Goal: Find specific fact: Find specific fact

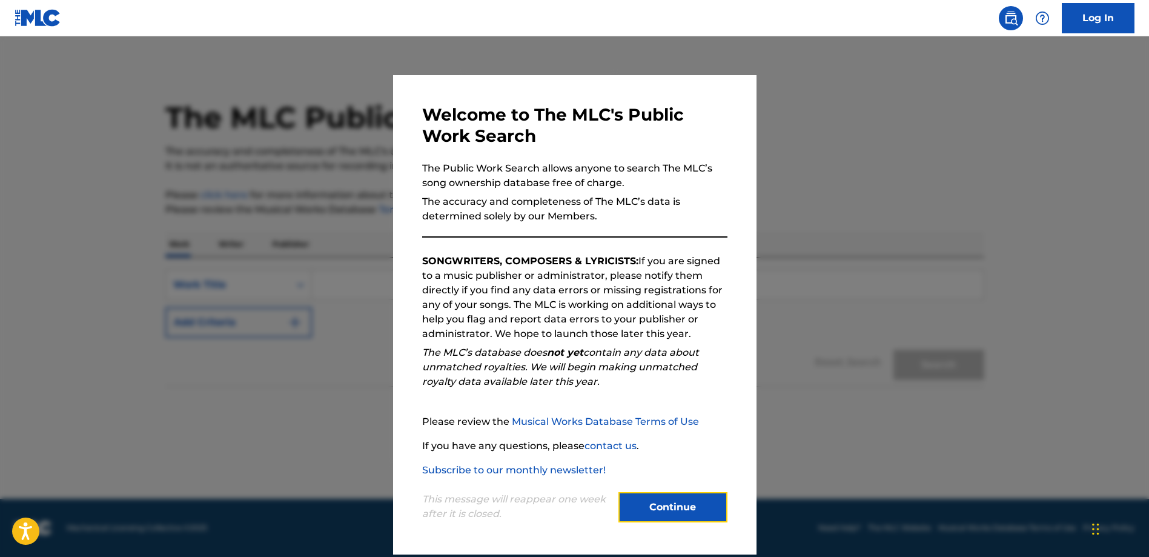
click at [652, 515] on button "Continue" at bounding box center [672, 507] width 109 height 30
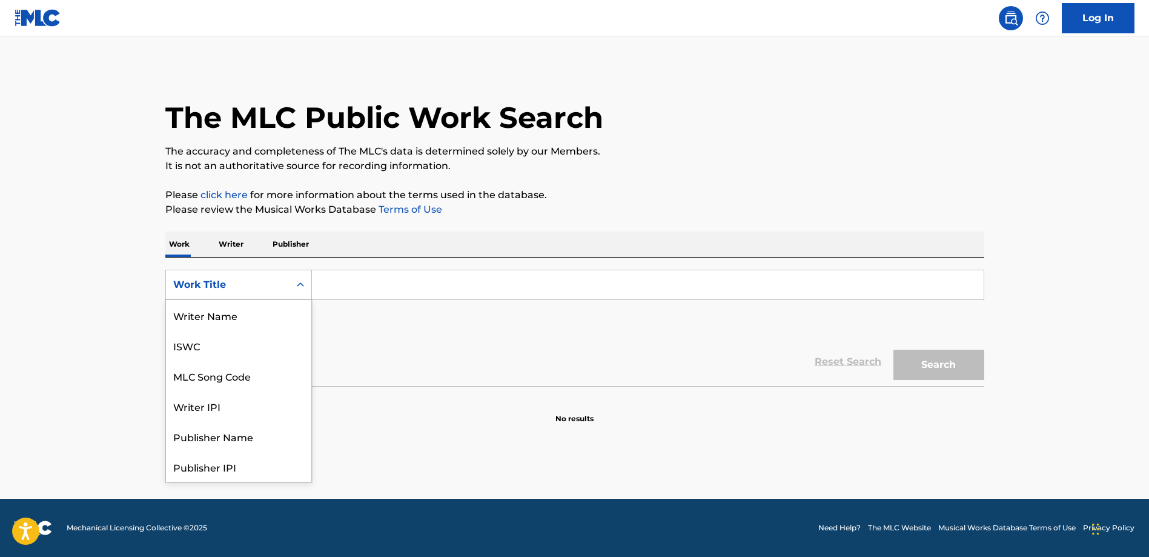
click at [264, 279] on div "Work Title" at bounding box center [227, 284] width 109 height 15
click at [220, 247] on p "Writer" at bounding box center [231, 243] width 32 height 25
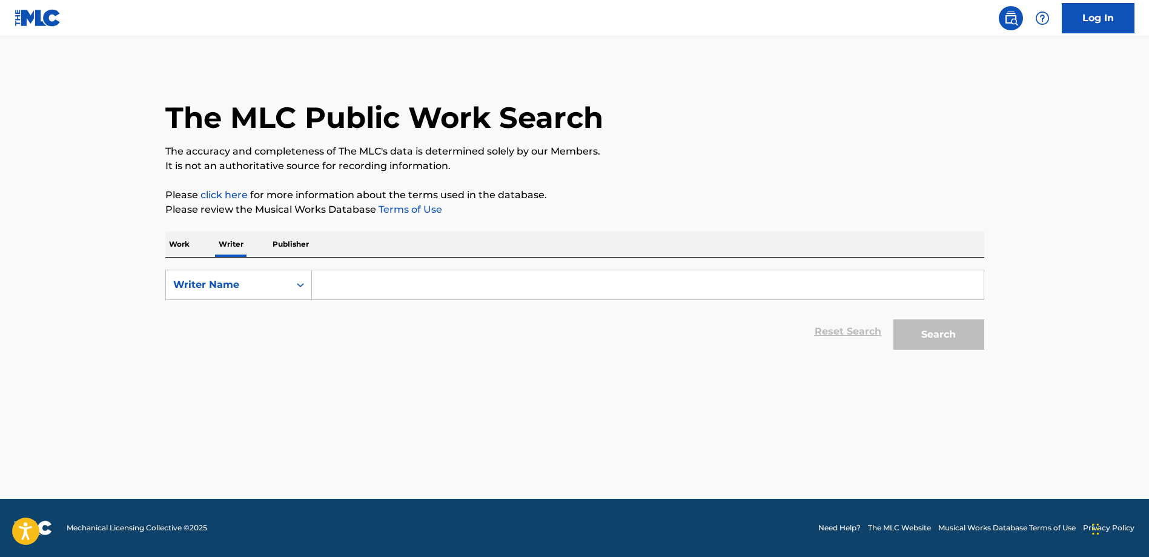
click at [328, 283] on input "Search Form" at bounding box center [648, 284] width 672 height 29
paste input "[PERSON_NAME]"
type input "[PERSON_NAME]"
click at [907, 334] on button "Search" at bounding box center [938, 334] width 91 height 30
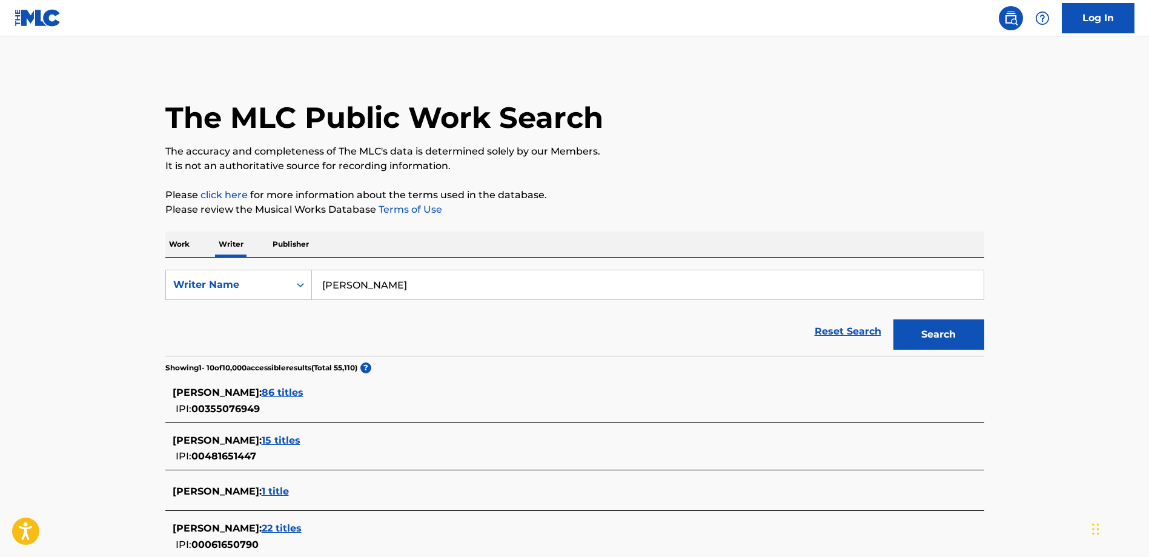
click at [290, 388] on span "86 titles" at bounding box center [283, 392] width 42 height 12
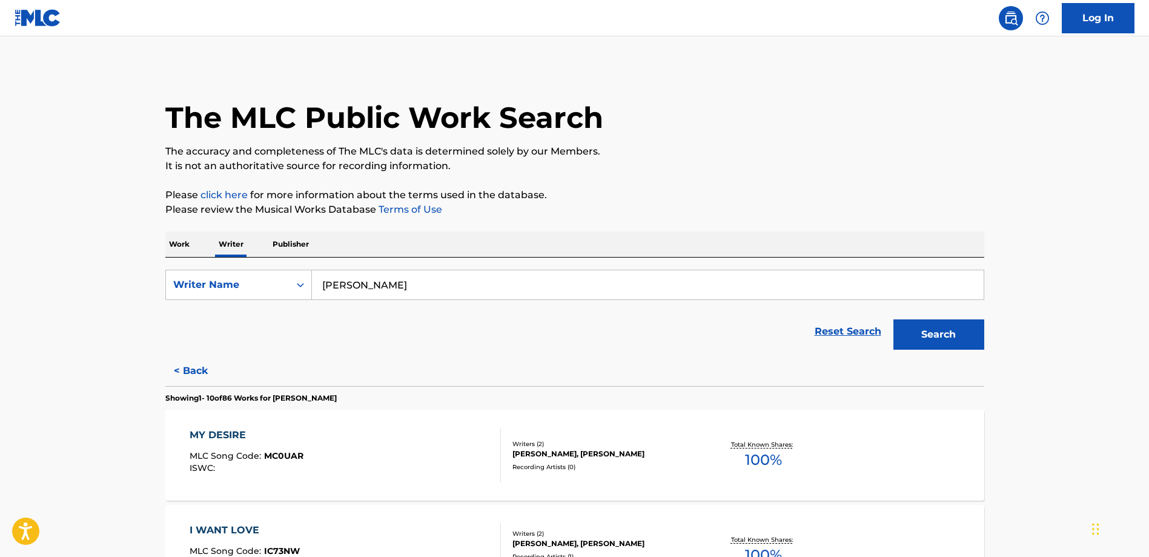
click at [216, 431] on div "MY DESIRE" at bounding box center [247, 435] width 114 height 15
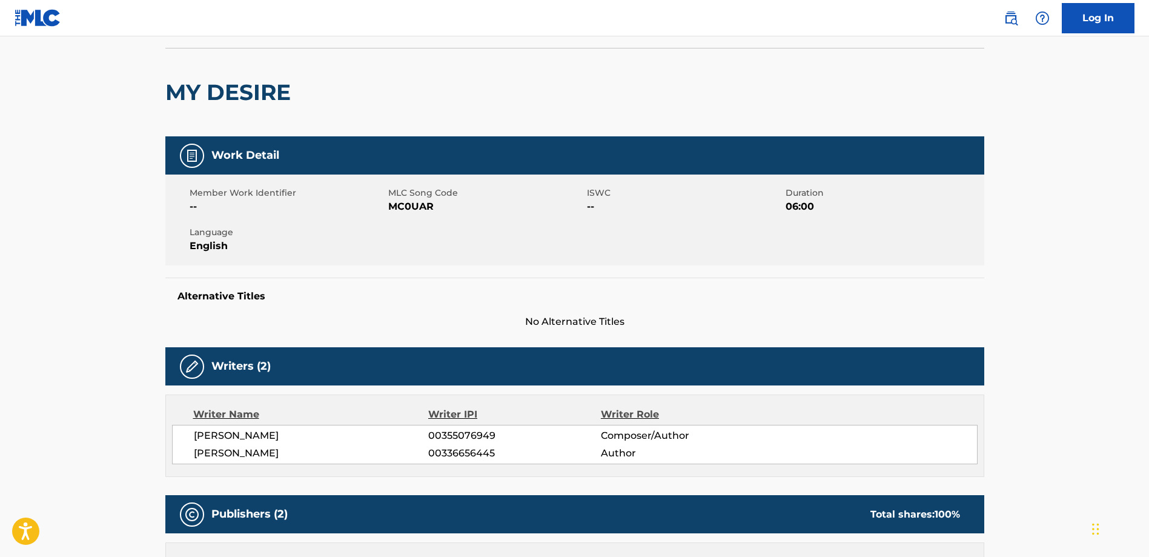
scroll to position [102, 0]
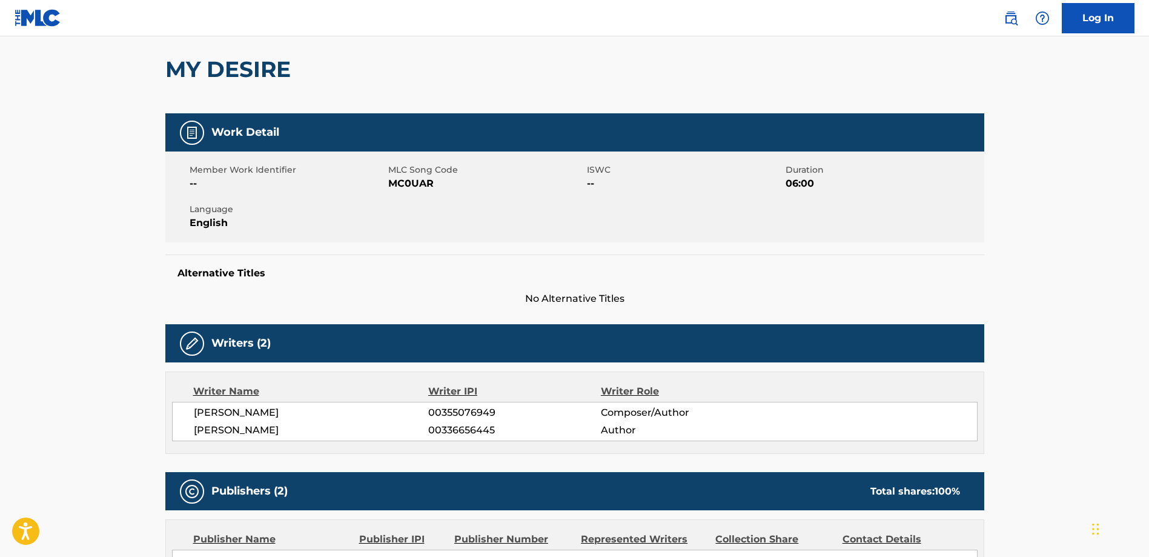
drag, startPoint x: 195, startPoint y: 413, endPoint x: 285, endPoint y: 412, distance: 89.6
click at [285, 412] on span "[PERSON_NAME]" at bounding box center [311, 412] width 235 height 15
click at [806, 182] on span "06:00" at bounding box center [884, 183] width 196 height 15
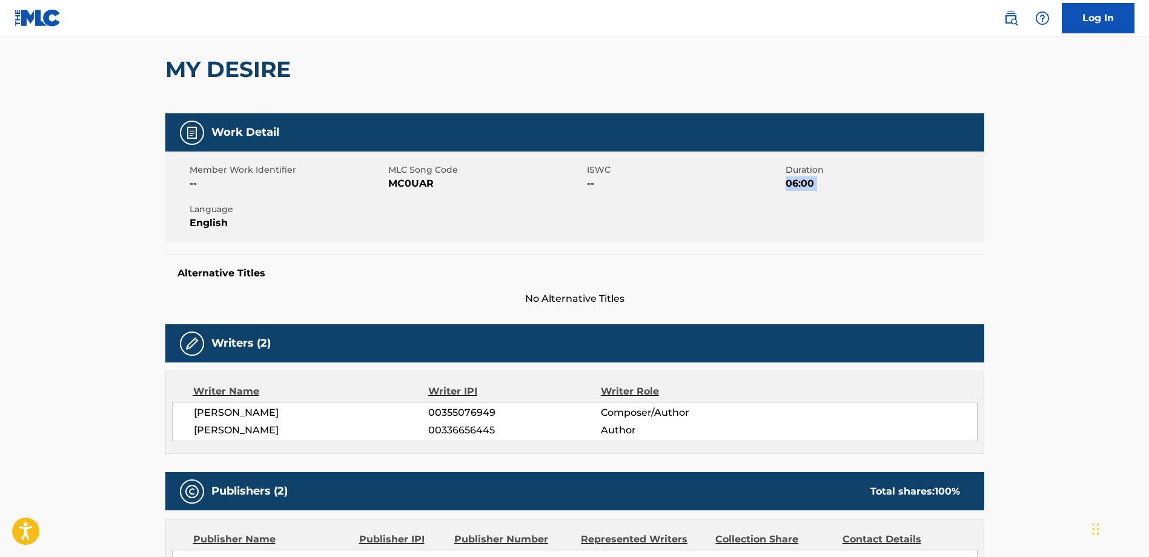
copy span "06:00"
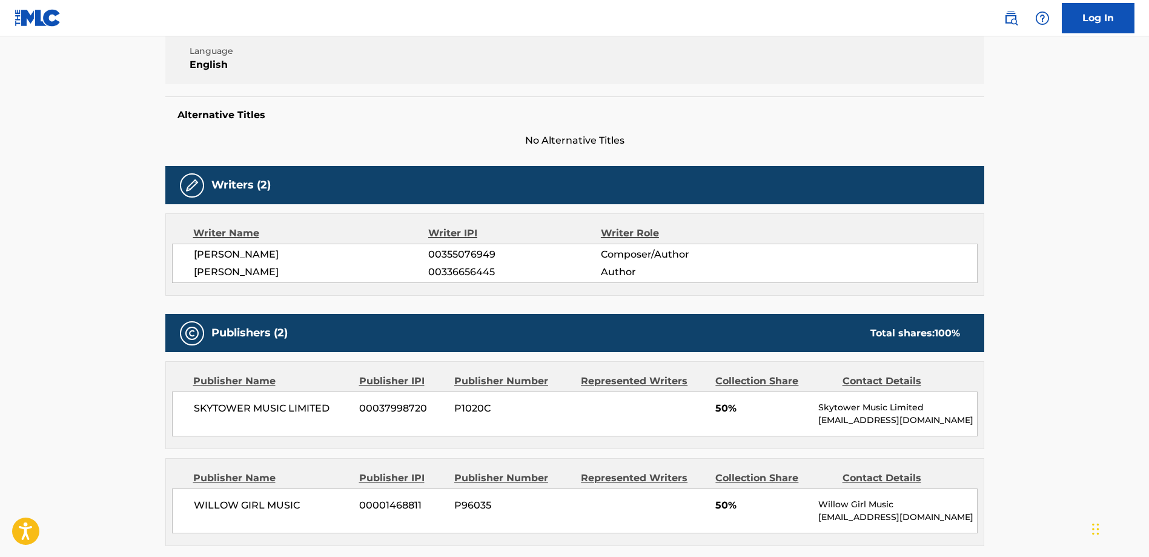
scroll to position [228, 0]
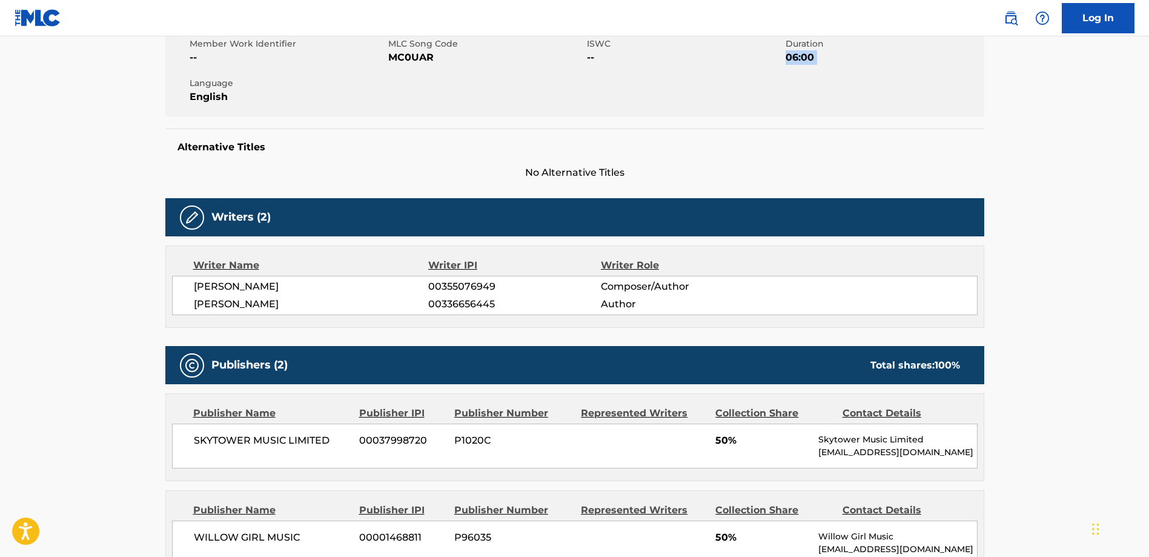
drag, startPoint x: 196, startPoint y: 289, endPoint x: 291, endPoint y: 290, distance: 95.7
click at [292, 290] on span "[PERSON_NAME]" at bounding box center [311, 286] width 235 height 15
click at [448, 287] on span "00355076949" at bounding box center [514, 286] width 172 height 15
copy span "00355076949"
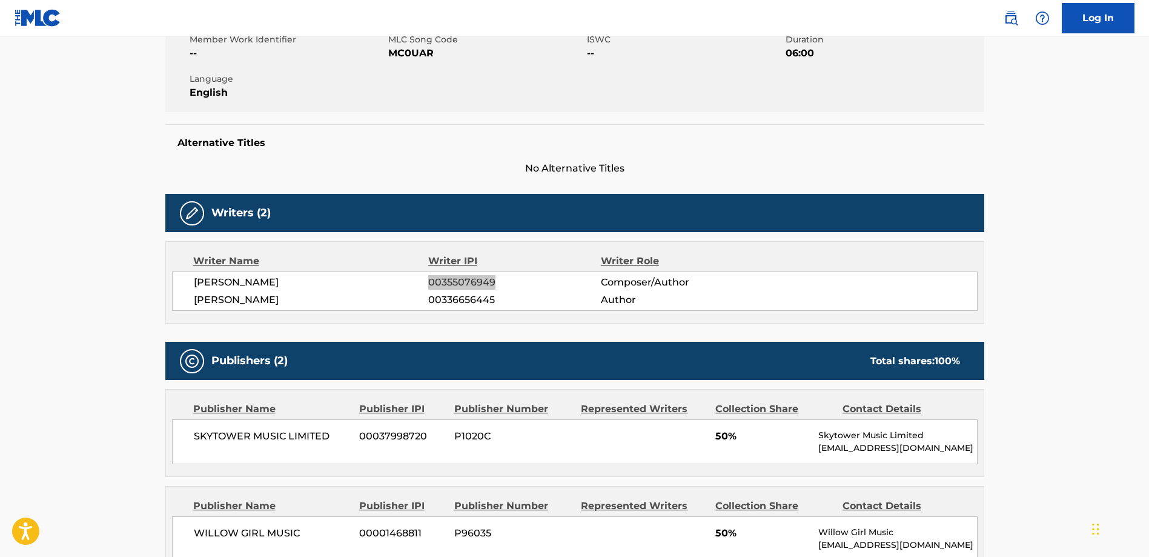
scroll to position [233, 0]
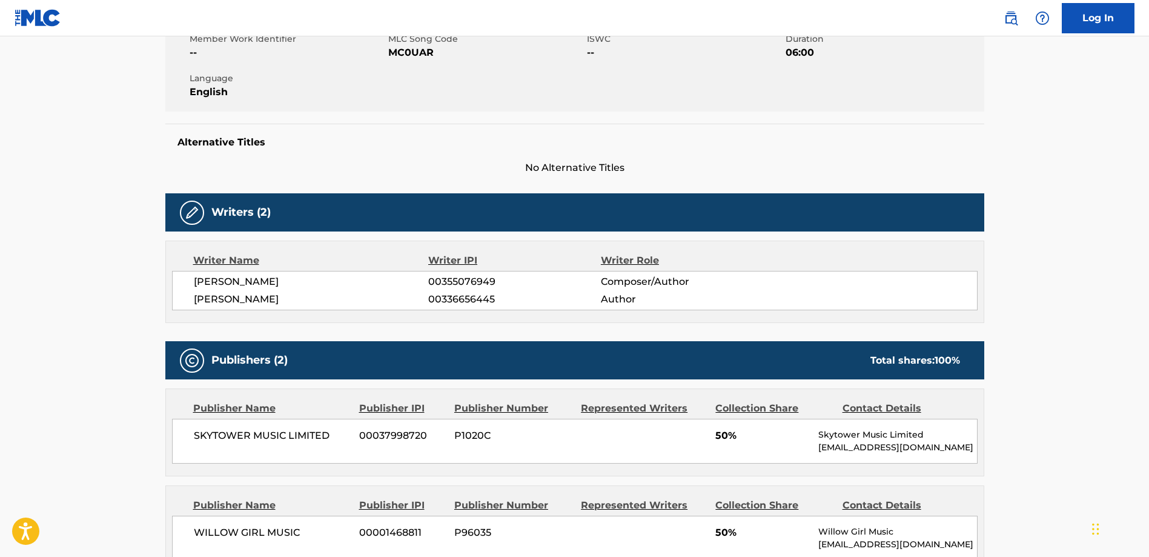
click at [226, 437] on span "SKYTOWER MUSIC LIMITED" at bounding box center [272, 435] width 157 height 15
drag, startPoint x: 194, startPoint y: 433, endPoint x: 335, endPoint y: 437, distance: 140.6
click at [335, 437] on span "SKYTOWER MUSIC LIMITED" at bounding box center [272, 435] width 157 height 15
copy span "SKYTOWER MUSIC LIMITED"
click at [402, 437] on span "00037998720" at bounding box center [402, 435] width 86 height 15
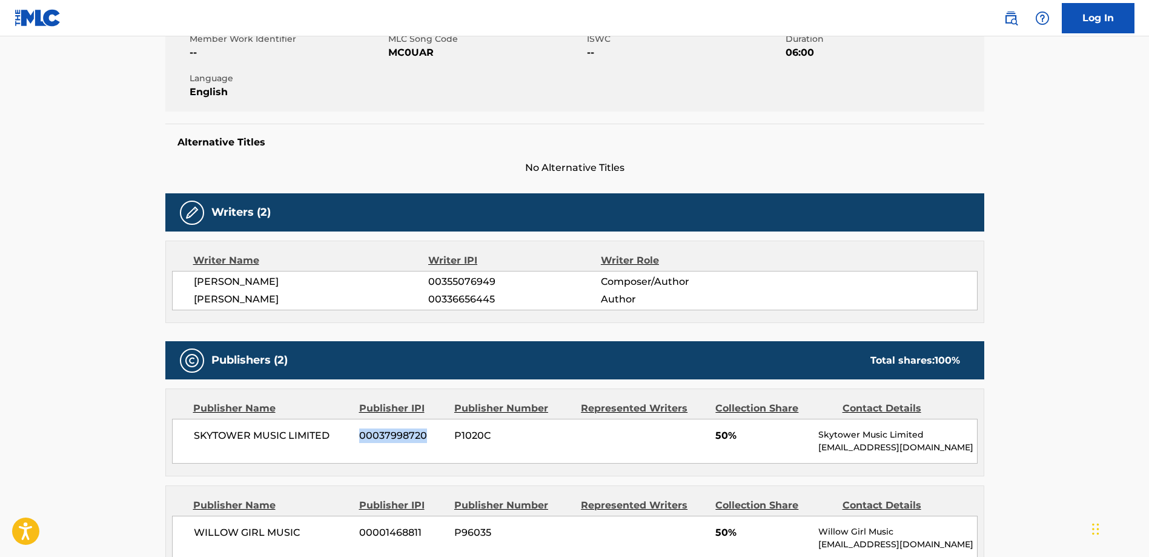
click at [402, 437] on span "00037998720" at bounding box center [402, 435] width 86 height 15
copy span "00037998720"
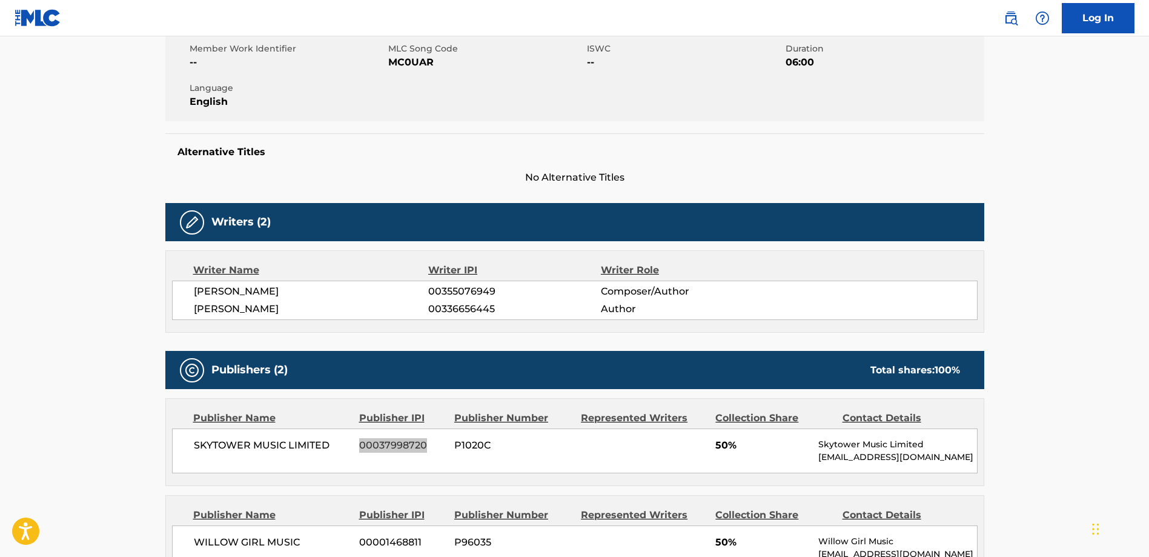
scroll to position [222, 0]
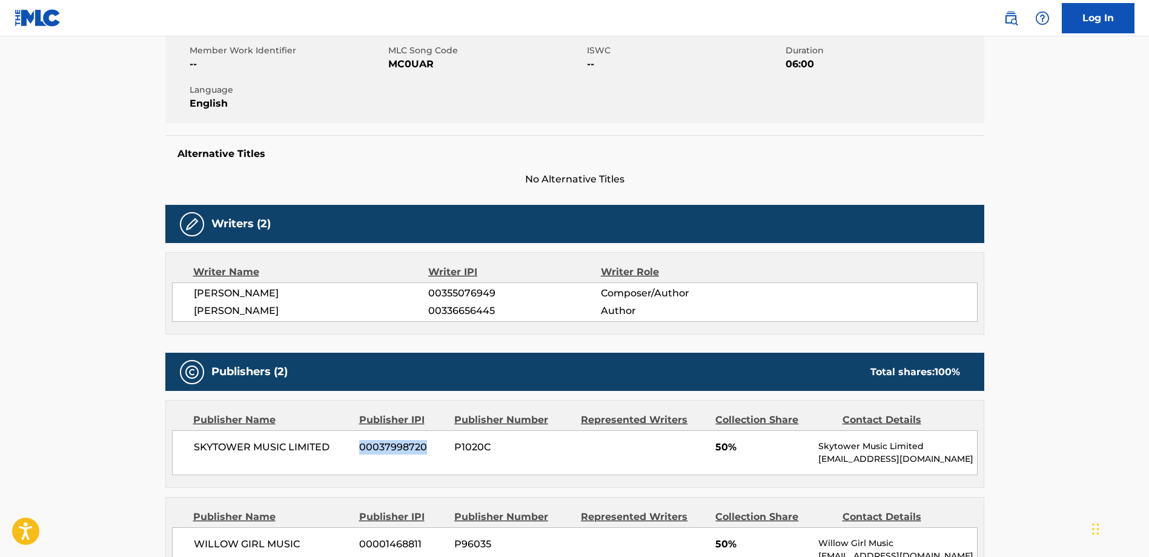
click at [470, 308] on span "00336656445" at bounding box center [514, 310] width 172 height 15
copy span "00336656445"
click at [388, 541] on span "00001468811" at bounding box center [402, 544] width 86 height 15
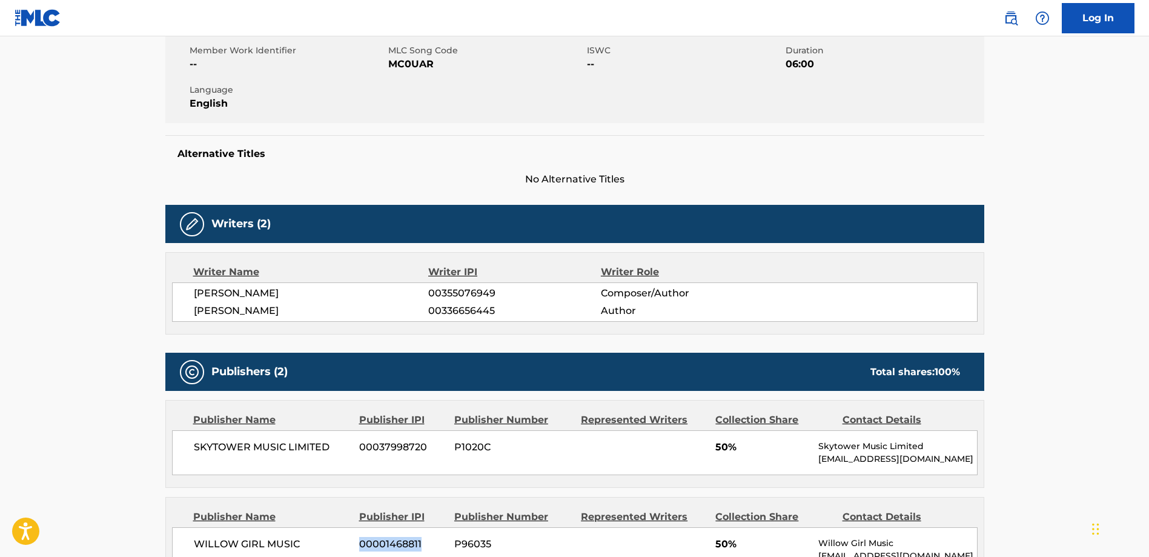
copy span "00001468811"
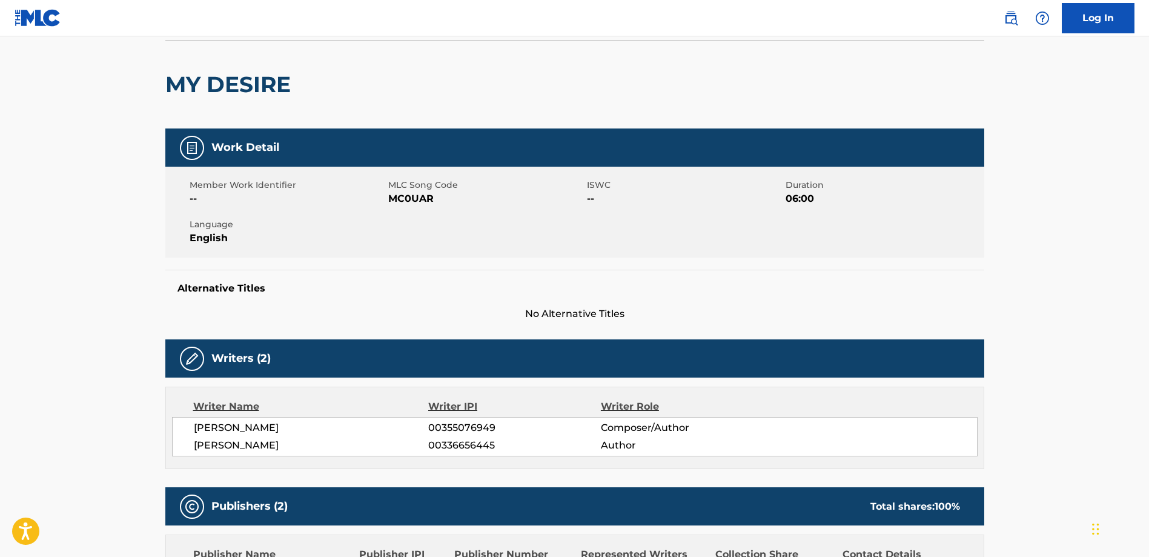
scroll to position [42, 0]
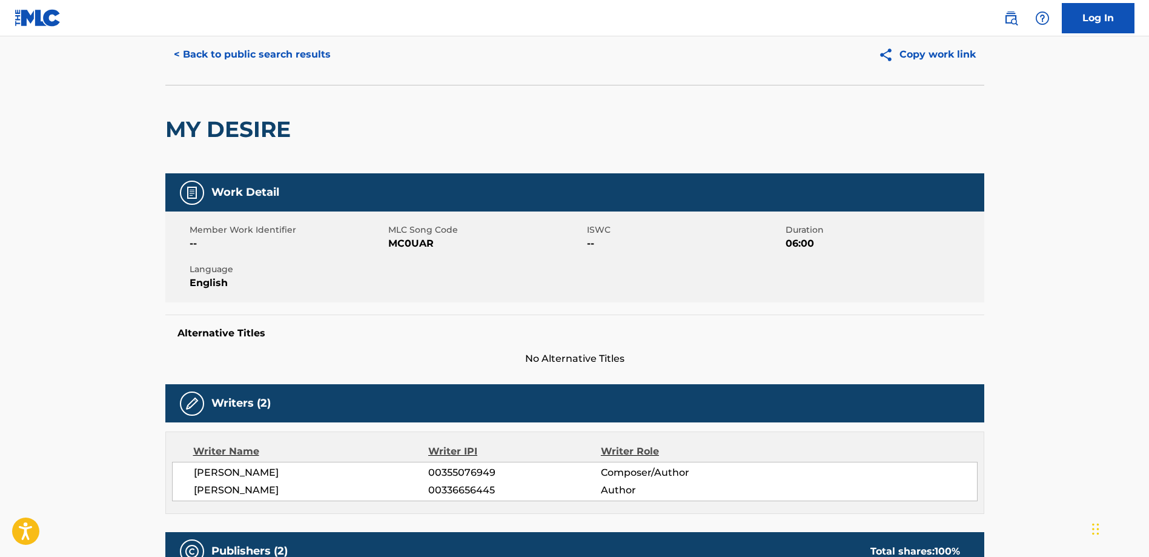
click at [414, 240] on span "MC0UAR" at bounding box center [486, 243] width 196 height 15
copy span "MC0UAR"
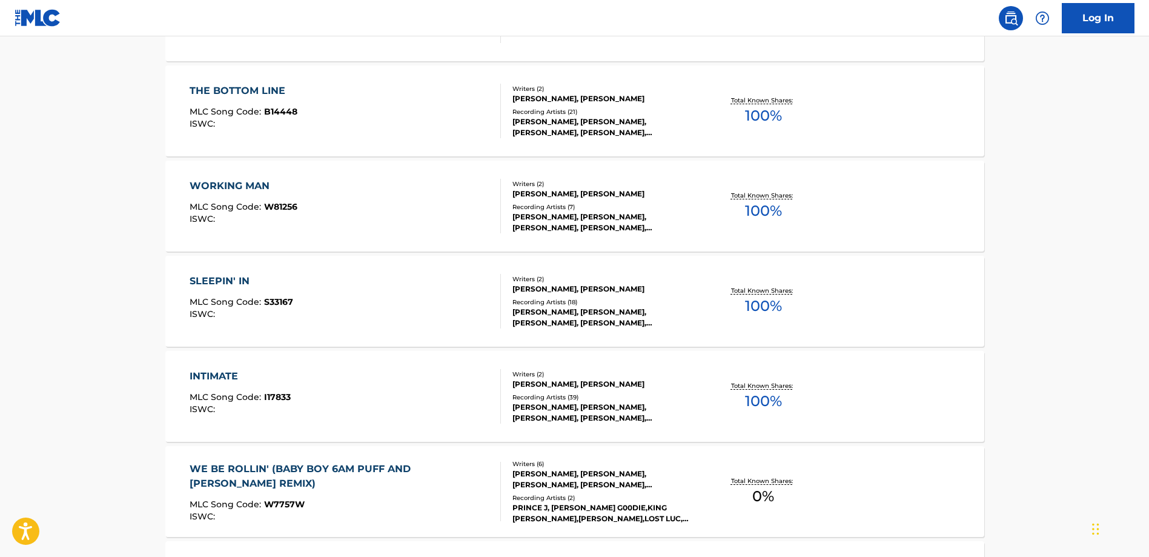
scroll to position [926, 0]
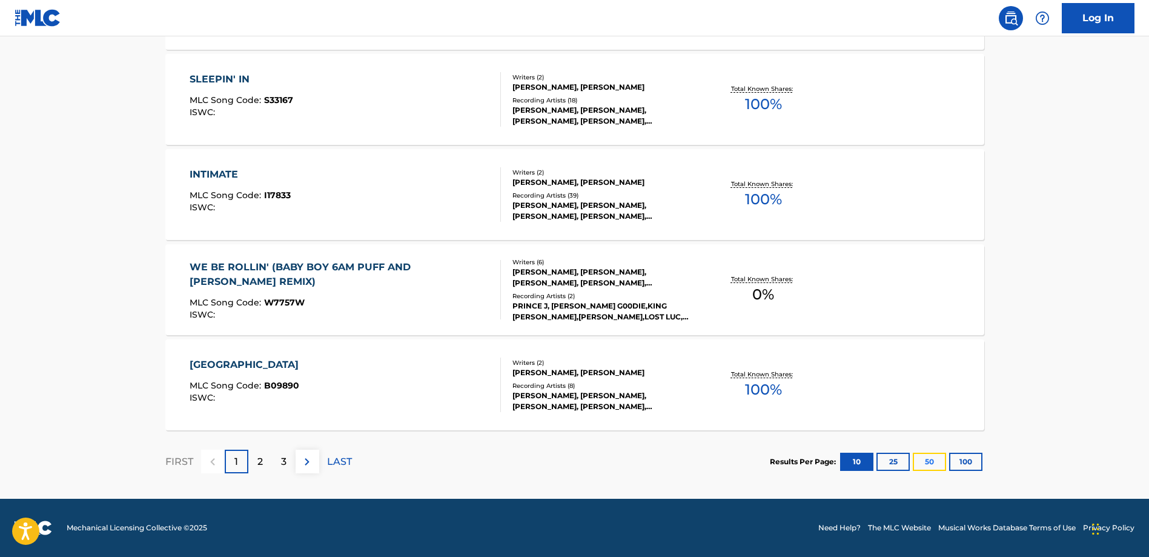
click at [940, 463] on button "50" at bounding box center [929, 461] width 33 height 18
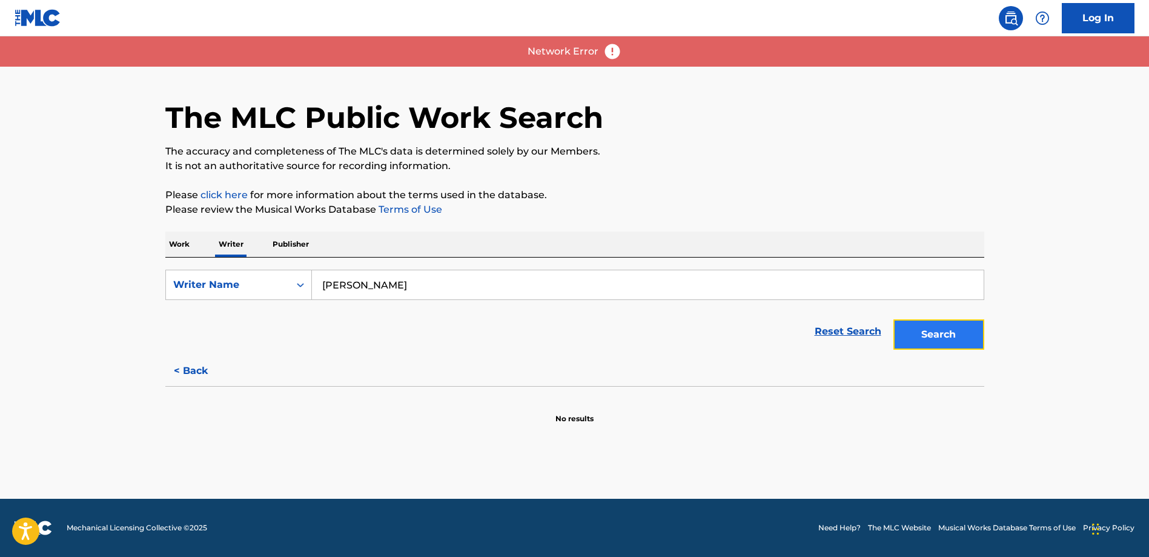
click at [936, 334] on button "Search" at bounding box center [938, 334] width 91 height 30
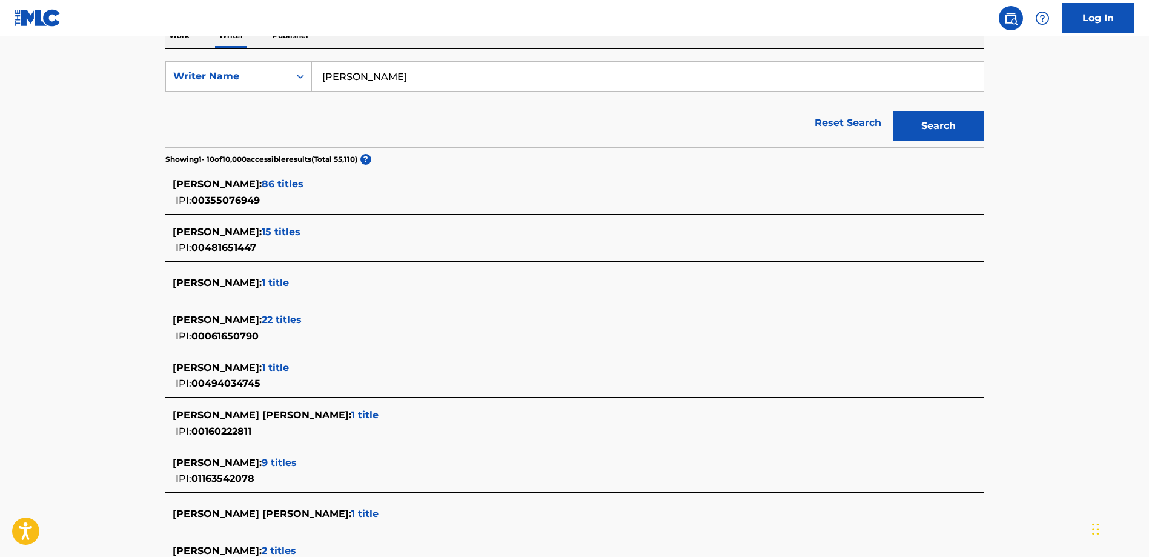
scroll to position [226, 0]
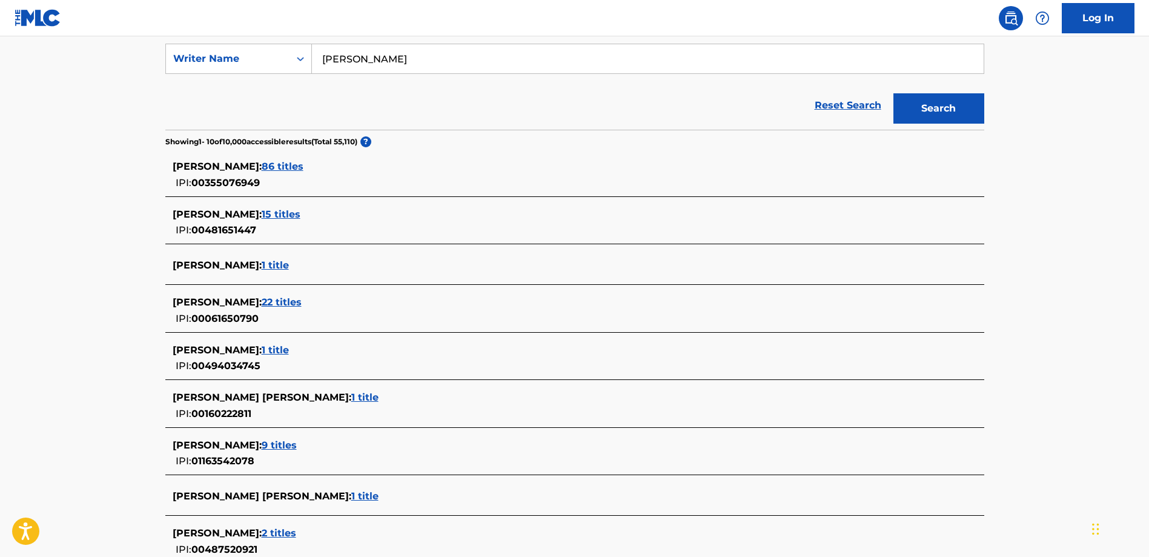
click at [302, 299] on span "22 titles" at bounding box center [282, 302] width 40 height 12
